Goal: Task Accomplishment & Management: Manage account settings

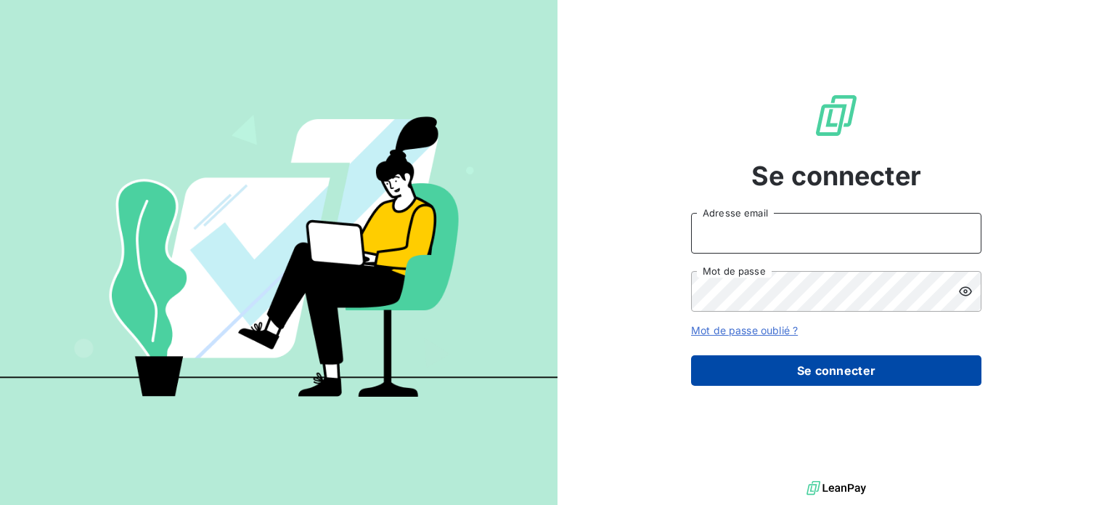
type input "[PERSON_NAME][EMAIL_ADDRESS][DOMAIN_NAME]"
click at [833, 374] on button "Se connecter" at bounding box center [836, 370] width 290 height 30
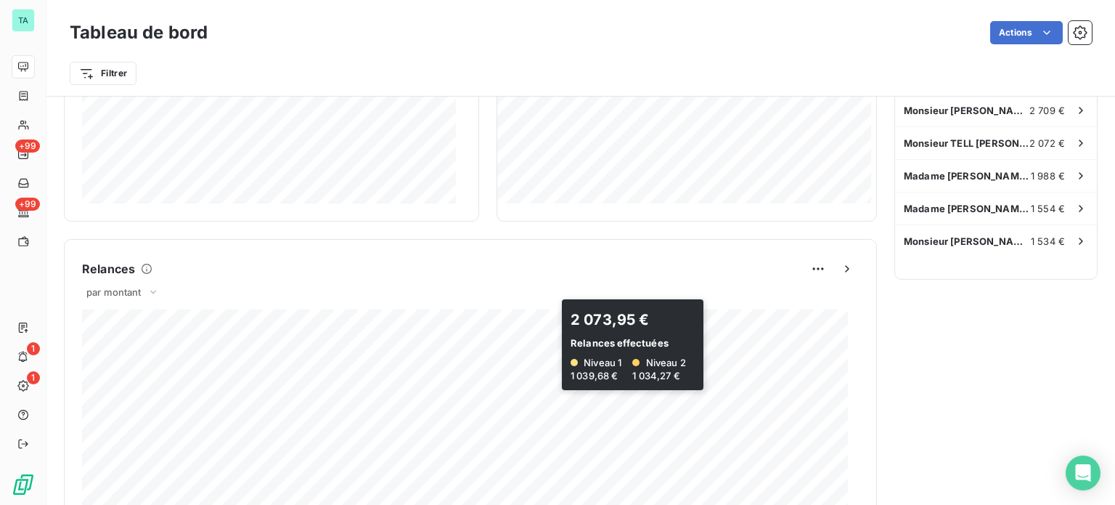
scroll to position [401, 0]
